Goal: Transaction & Acquisition: Purchase product/service

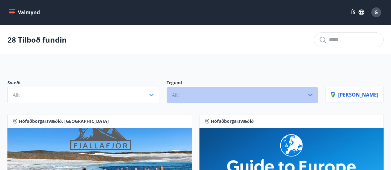
click at [273, 96] on button "Allt" at bounding box center [243, 95] width 152 height 16
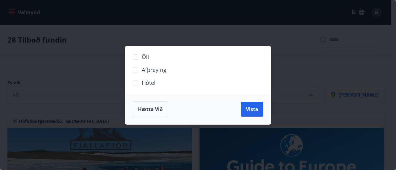
click at [155, 83] on span "Hótel" at bounding box center [149, 83] width 14 height 8
click at [253, 111] on span "Vista" at bounding box center [252, 109] width 12 height 7
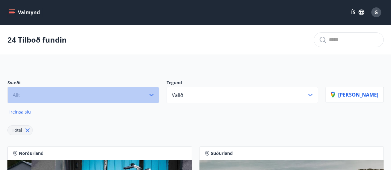
click at [154, 94] on icon "button" at bounding box center [151, 95] width 4 height 2
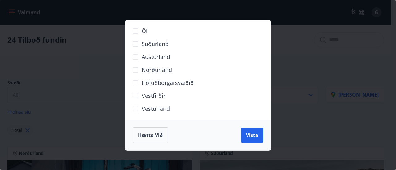
click at [155, 41] on span "Suðurland" at bounding box center [155, 44] width 27 height 8
click at [250, 134] on span "Vista" at bounding box center [252, 135] width 12 height 7
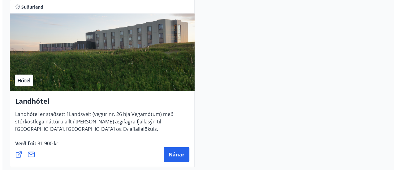
scroll to position [684, 0]
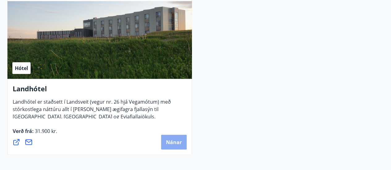
click at [168, 142] on span "Nánar" at bounding box center [174, 142] width 16 height 7
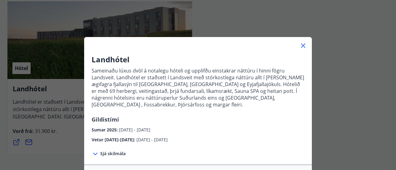
click at [114, 151] on span "Sjá skilmála" at bounding box center [112, 154] width 25 height 6
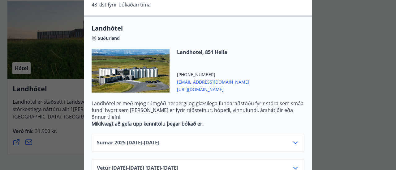
scroll to position [166, 0]
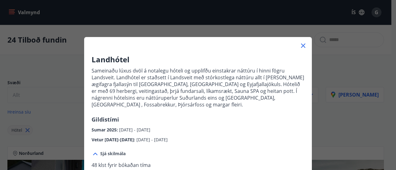
click at [299, 45] on icon at bounding box center [302, 45] width 7 height 7
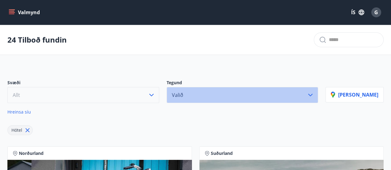
click at [314, 96] on icon "button" at bounding box center [310, 95] width 7 height 7
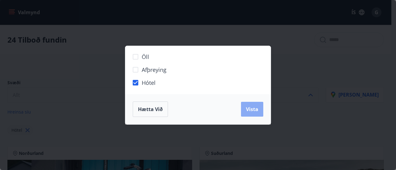
click at [254, 114] on button "Vista" at bounding box center [252, 109] width 22 height 15
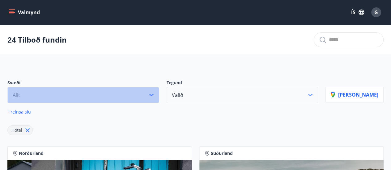
click at [154, 96] on icon "button" at bounding box center [151, 95] width 4 height 2
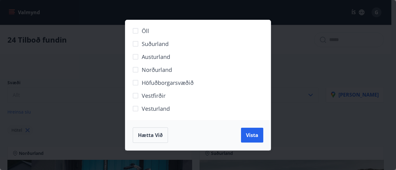
click at [168, 54] on span "Austurland" at bounding box center [156, 57] width 28 height 8
click at [251, 131] on button "Vista" at bounding box center [252, 135] width 22 height 15
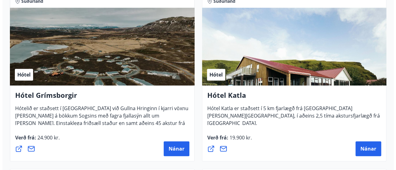
scroll to position [165, 0]
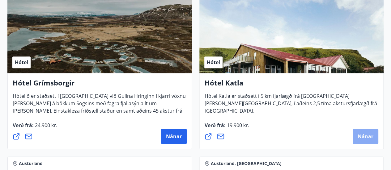
click at [362, 134] on span "Nánar" at bounding box center [366, 136] width 16 height 7
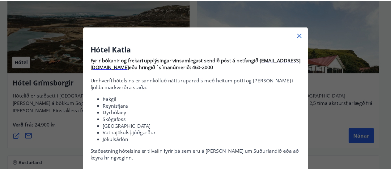
scroll to position [0, 0]
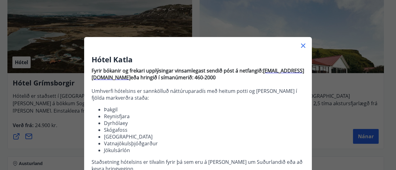
click at [299, 48] on icon at bounding box center [302, 45] width 7 height 7
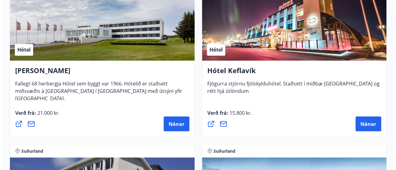
scroll to position [524, 0]
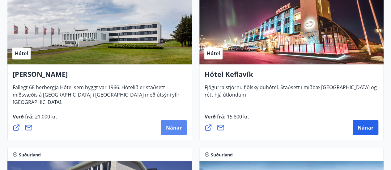
click at [169, 127] on span "Nánar" at bounding box center [174, 127] width 16 height 7
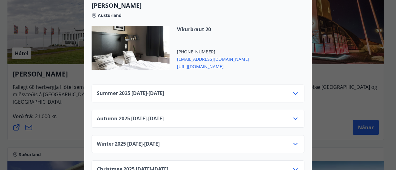
scroll to position [272, 0]
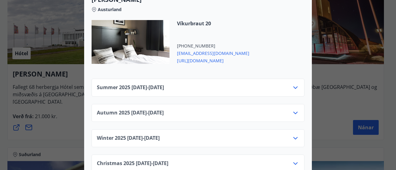
click at [293, 84] on icon at bounding box center [295, 87] width 7 height 7
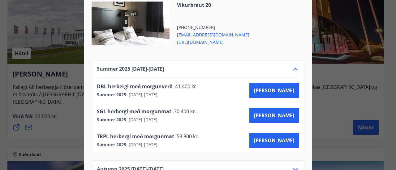
scroll to position [297, 0]
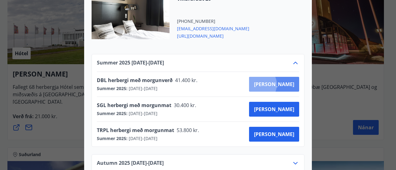
click at [280, 81] on span "[PERSON_NAME]" at bounding box center [274, 84] width 40 height 7
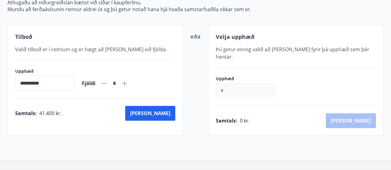
scroll to position [133, 0]
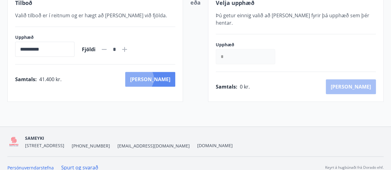
click at [166, 78] on button "[PERSON_NAME]" at bounding box center [150, 79] width 50 height 15
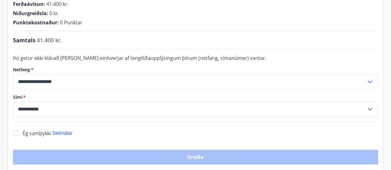
scroll to position [133, 0]
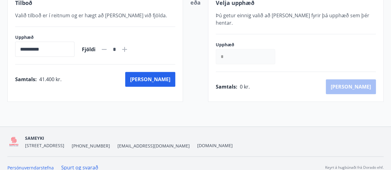
scroll to position [133, 0]
click at [248, 50] on input "*" at bounding box center [245, 56] width 59 height 15
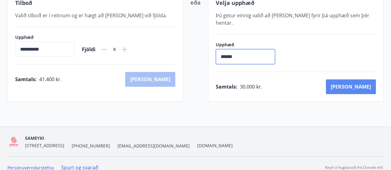
type input "******"
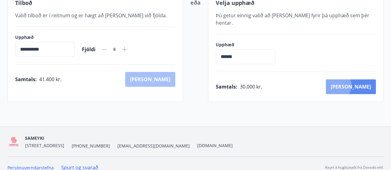
click at [363, 79] on button "[PERSON_NAME]" at bounding box center [351, 86] width 50 height 15
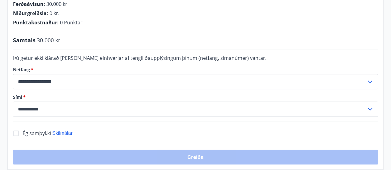
scroll to position [133, 0]
